Goal: Task Accomplishment & Management: Manage account settings

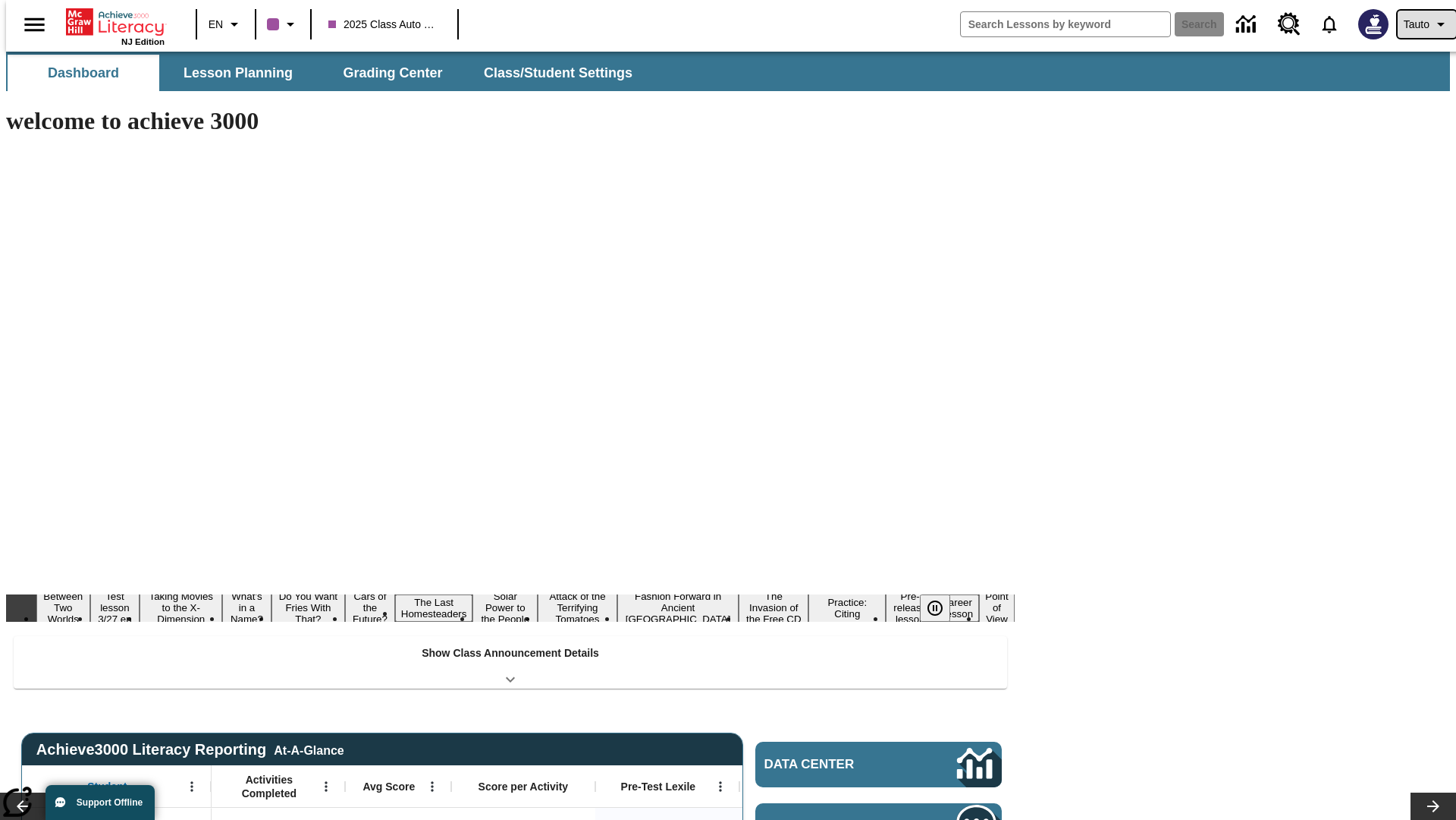
click at [1419, 24] on span "Tauto" at bounding box center [1417, 25] width 26 height 16
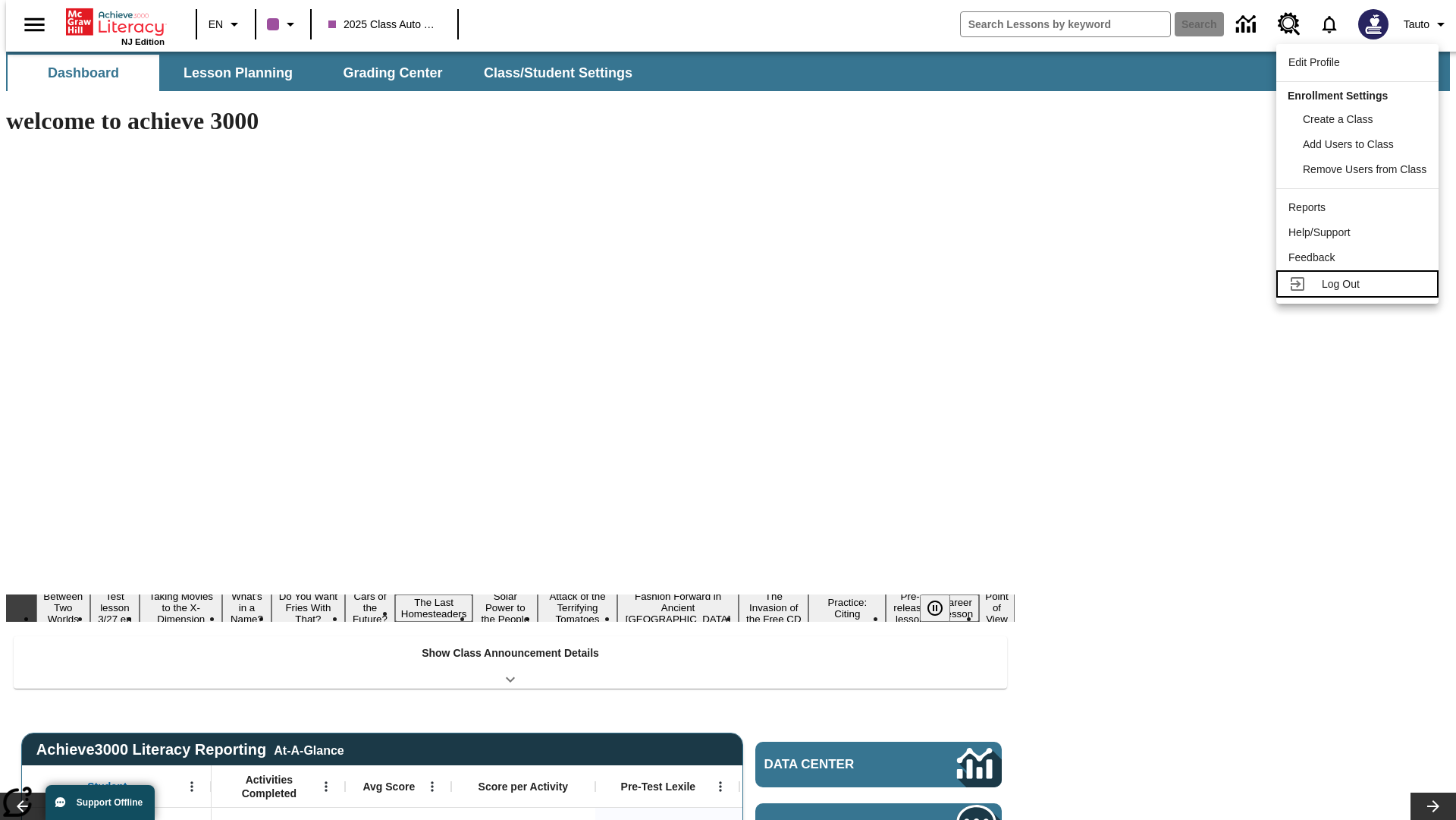
click at [1360, 284] on span "Log Out" at bounding box center [1341, 284] width 38 height 13
